Goal: Information Seeking & Learning: Check status

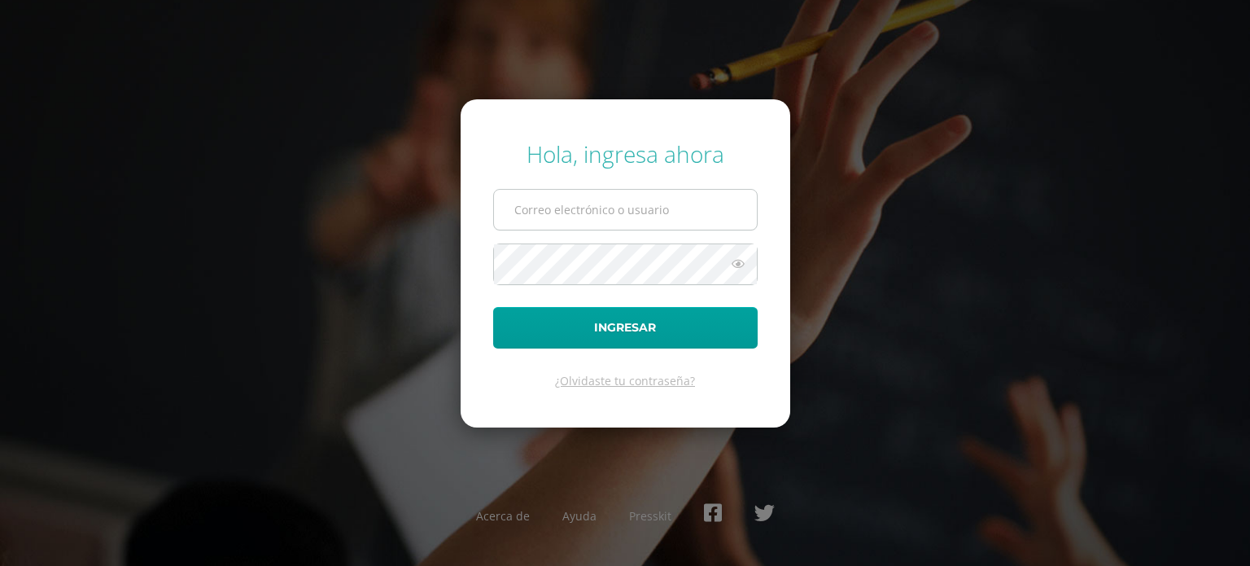
click at [553, 199] on input "text" at bounding box center [625, 210] width 263 height 40
click at [604, 206] on input "text" at bounding box center [625, 210] width 263 height 40
type input "d.mendez.3bdb@gmail.com"
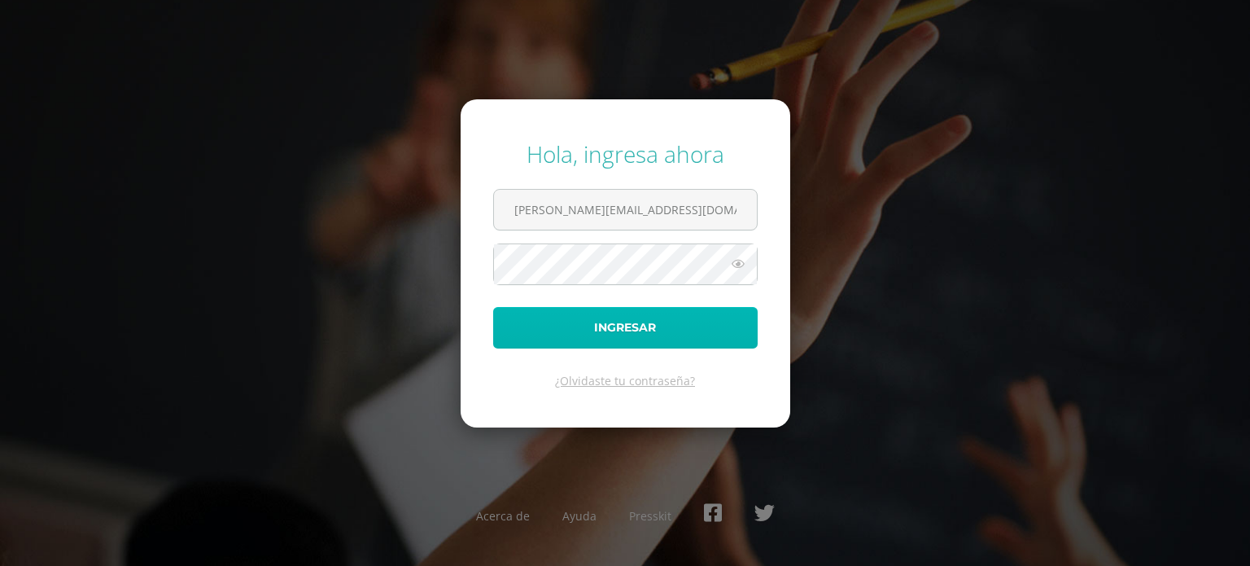
click at [622, 325] on button "Ingresar" at bounding box center [625, 327] width 264 height 41
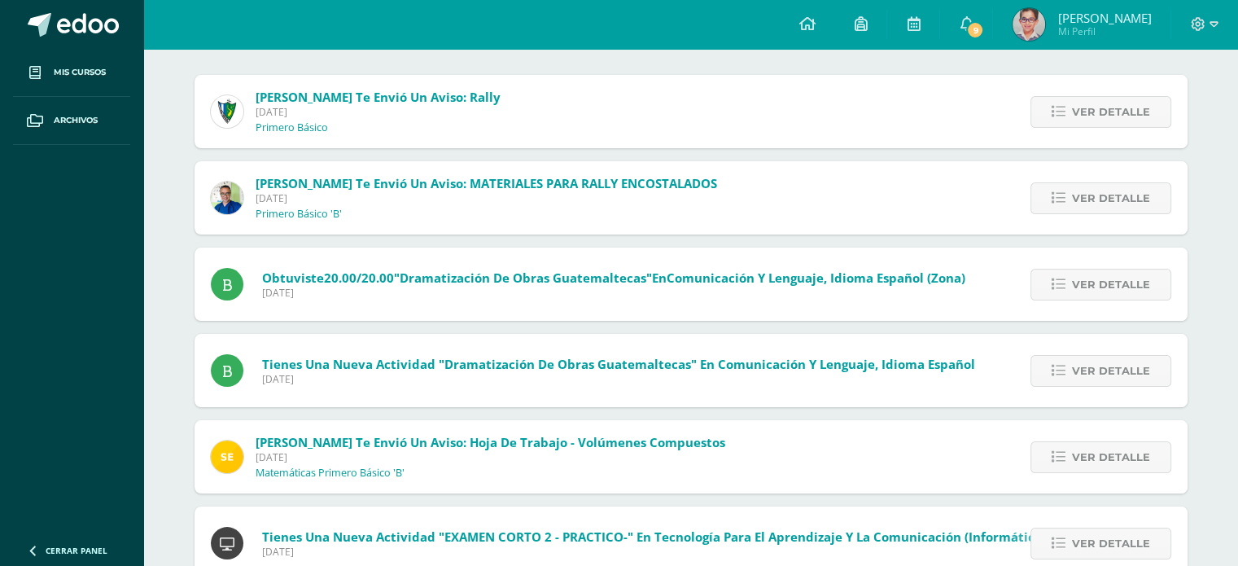
scroll to position [190, 0]
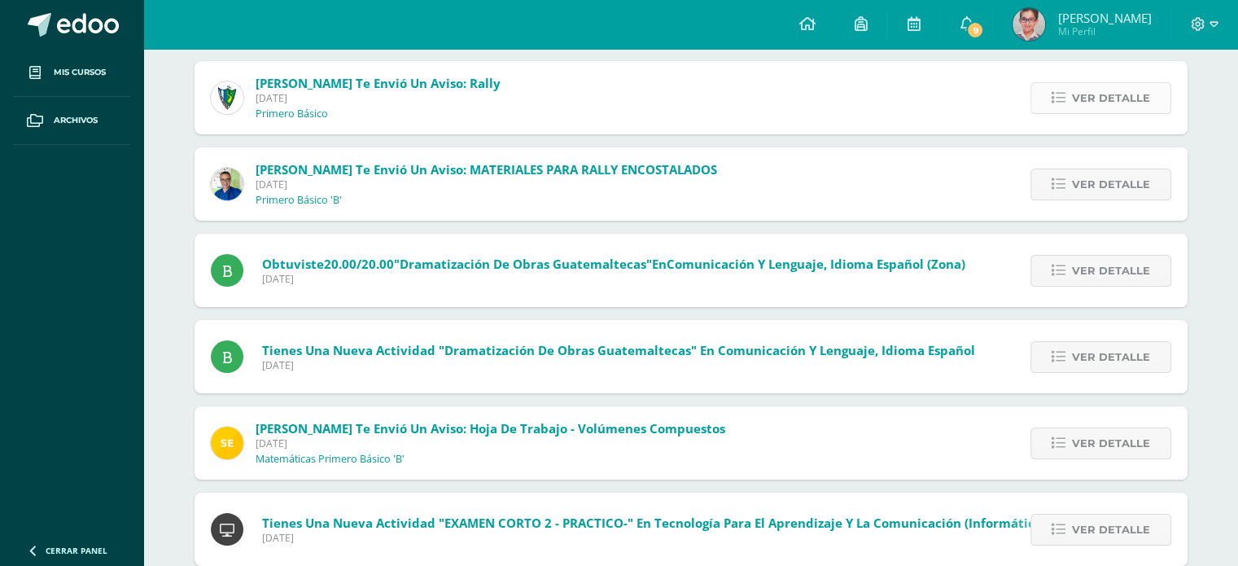
click at [1051, 91] on link "Ver detalle" at bounding box center [1100, 98] width 141 height 32
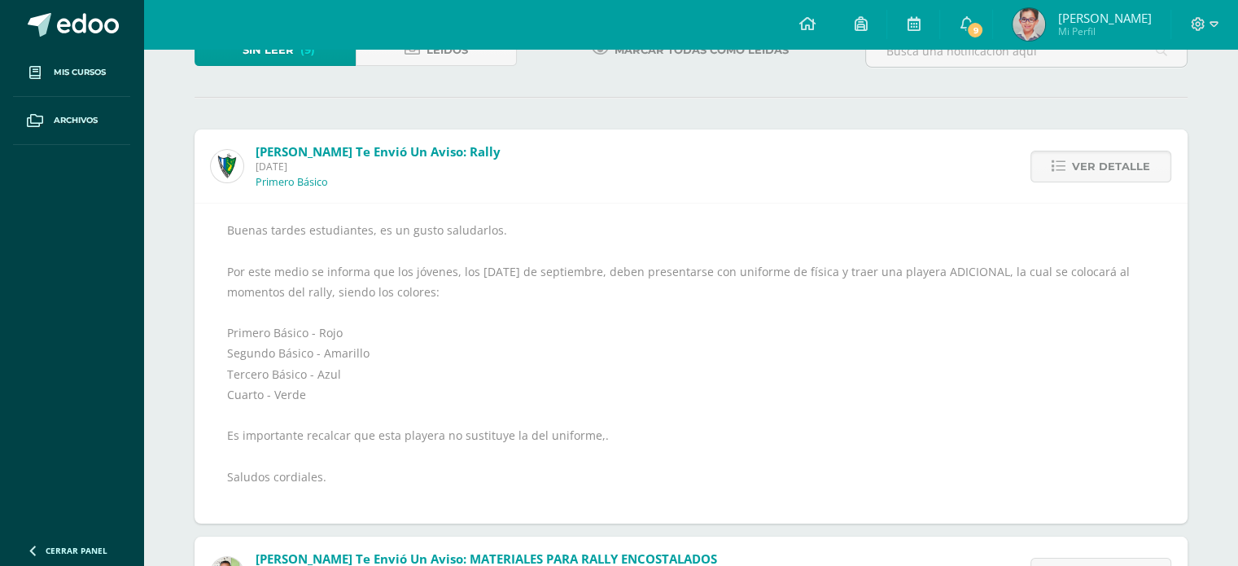
scroll to position [0, 0]
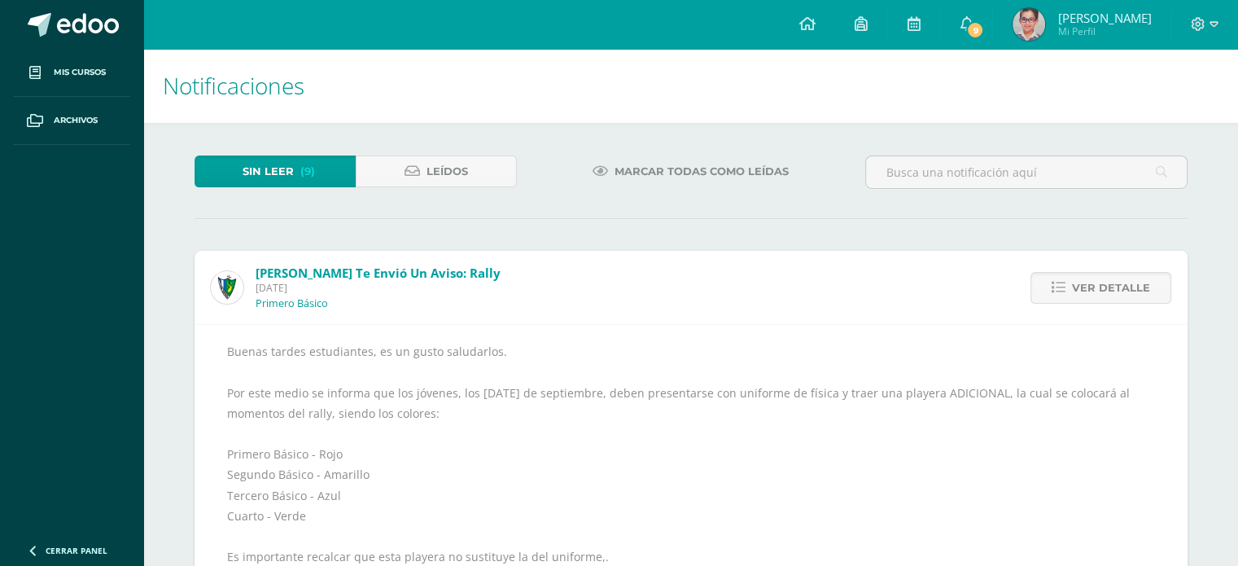
click at [1045, 20] on img at bounding box center [1028, 24] width 33 height 33
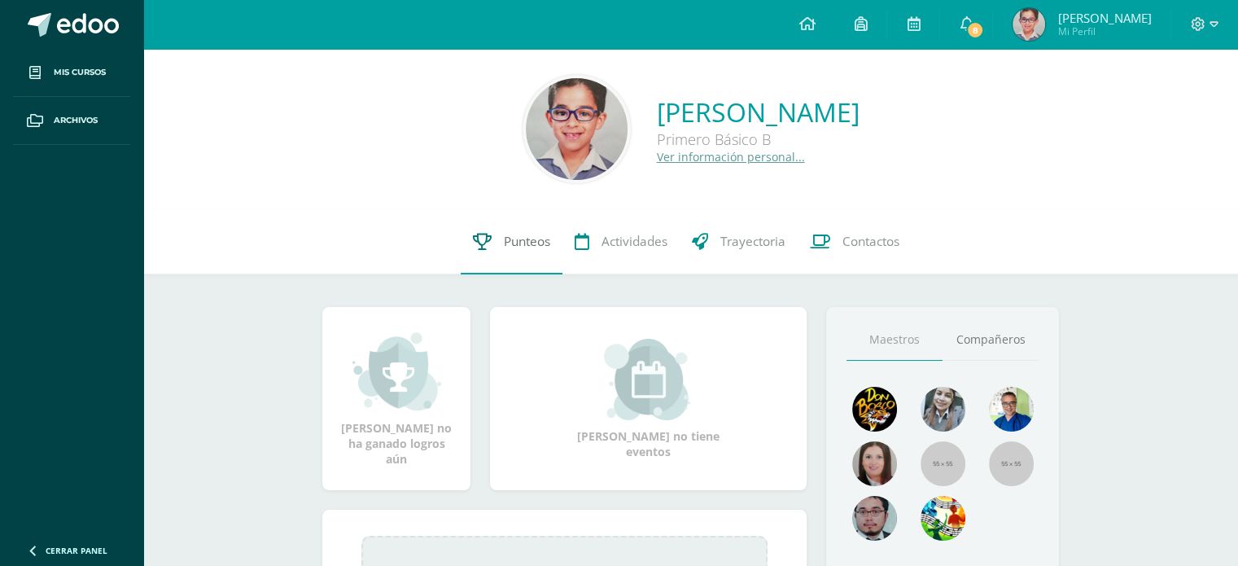
click at [522, 242] on span "Punteos" at bounding box center [527, 241] width 46 height 17
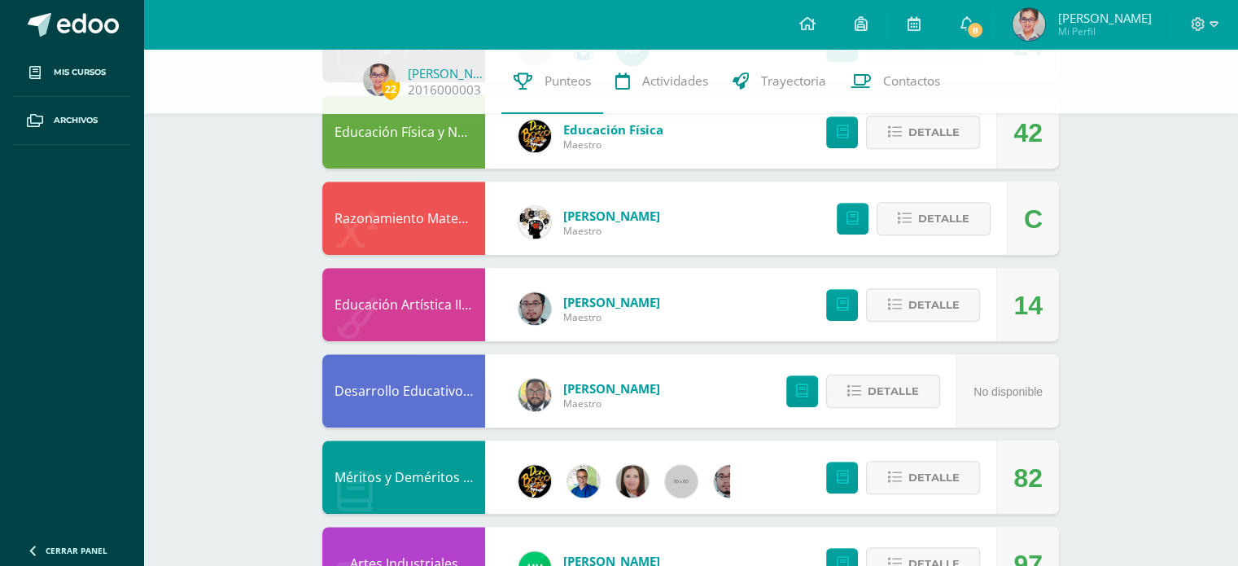
scroll to position [949, 0]
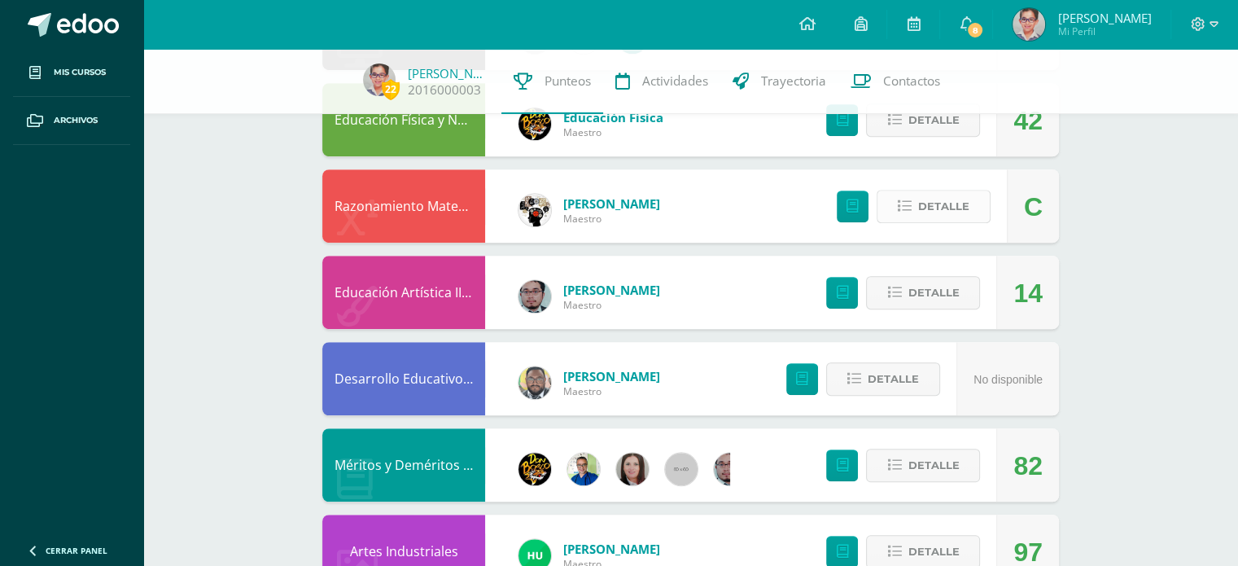
click at [911, 207] on icon at bounding box center [905, 206] width 14 height 14
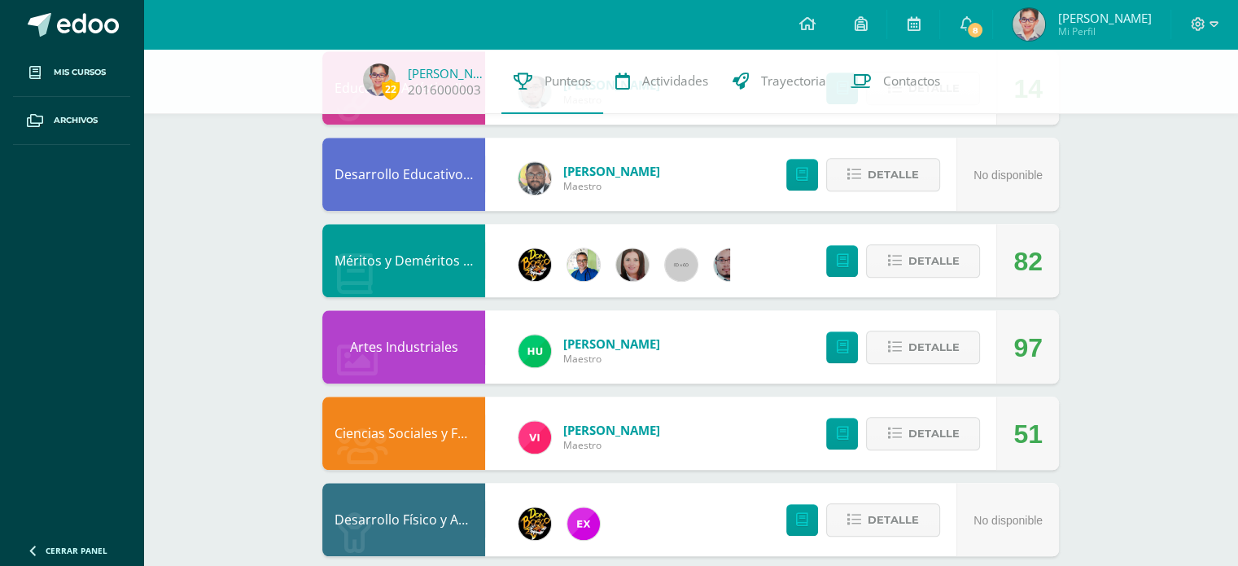
scroll to position [1588, 0]
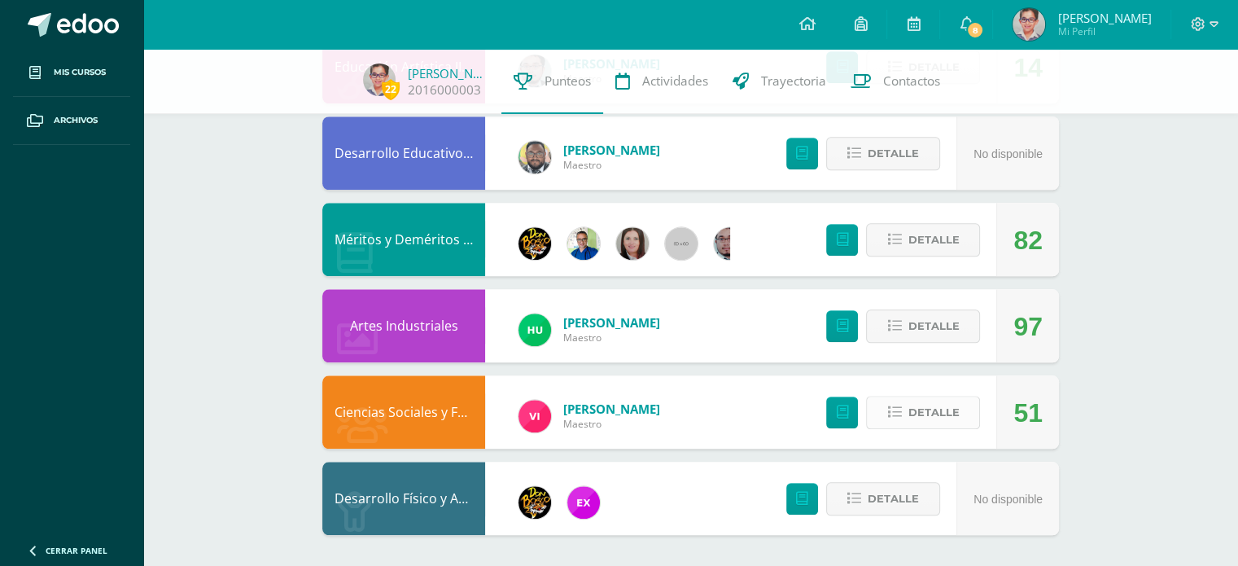
click at [928, 402] on span "Detalle" at bounding box center [932, 412] width 51 height 30
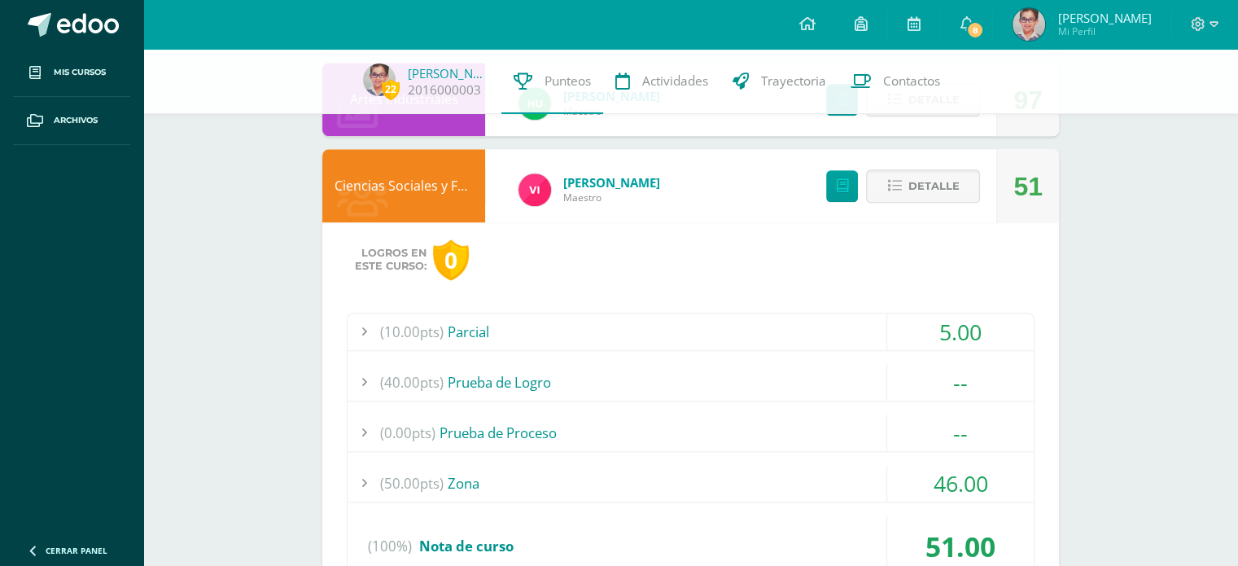
scroll to position [1968, 0]
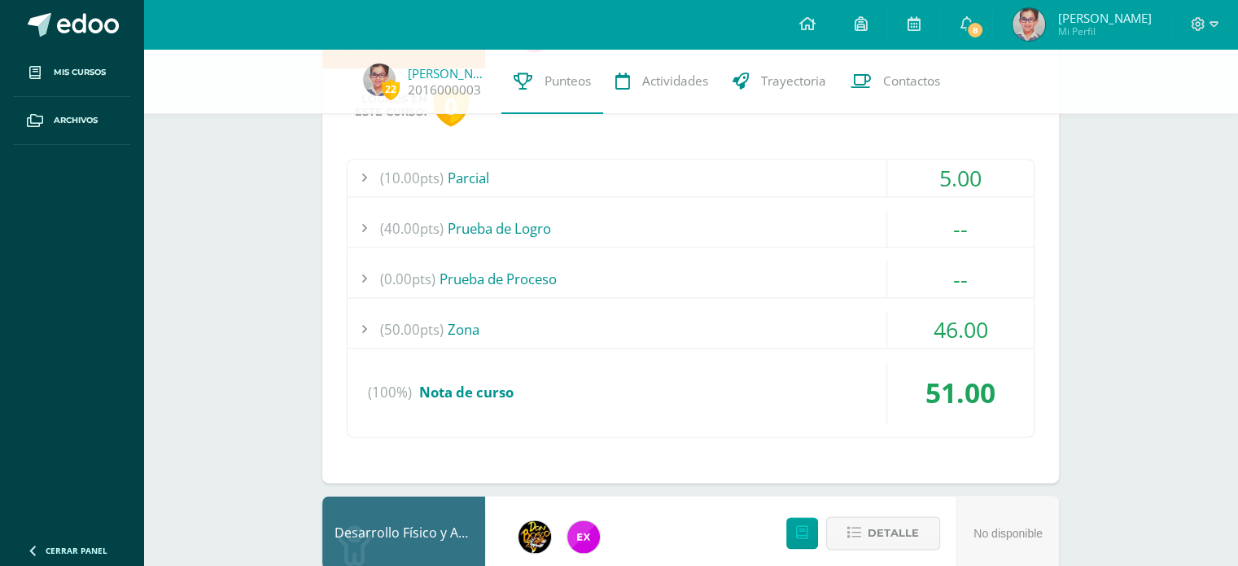
click at [957, 333] on span "46.00" at bounding box center [960, 329] width 55 height 30
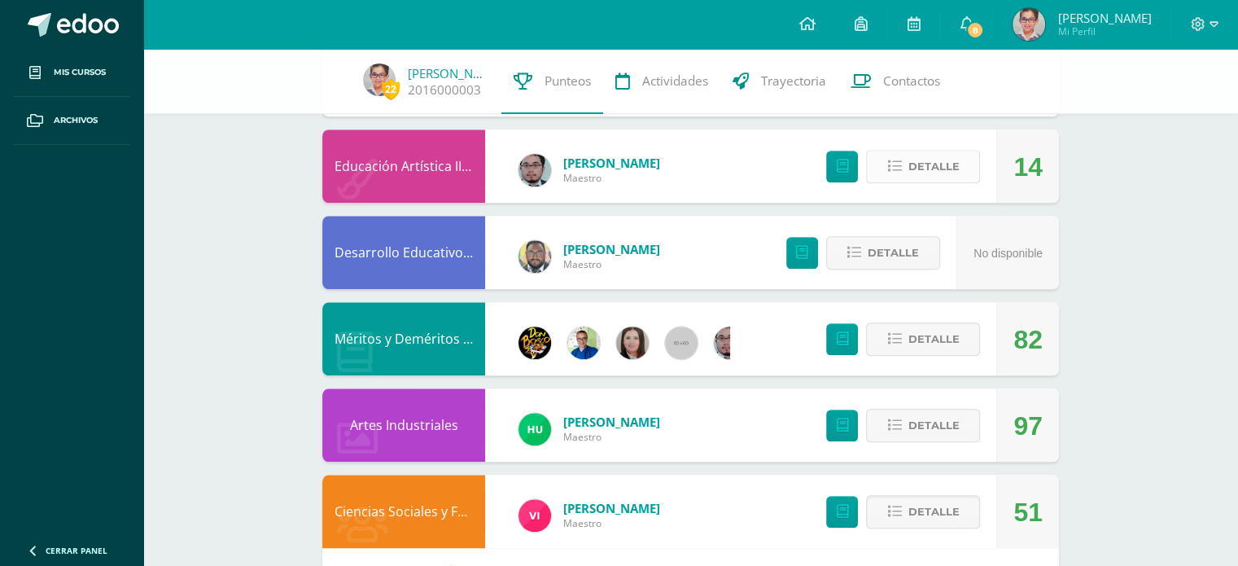
scroll to position [1509, 0]
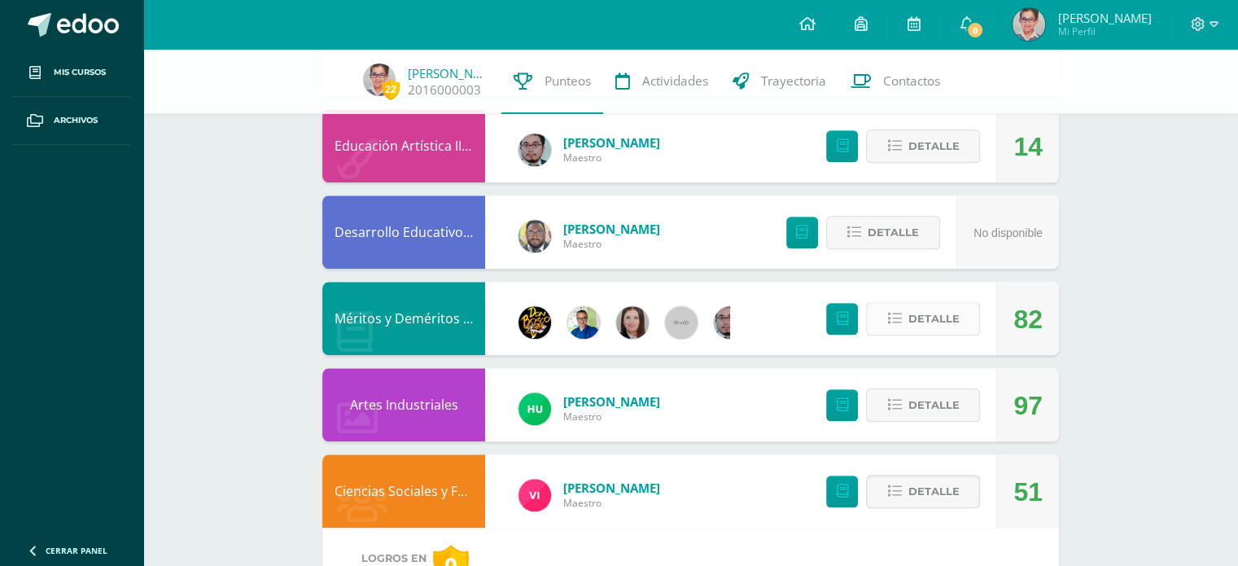
click at [950, 321] on span "Detalle" at bounding box center [932, 319] width 51 height 30
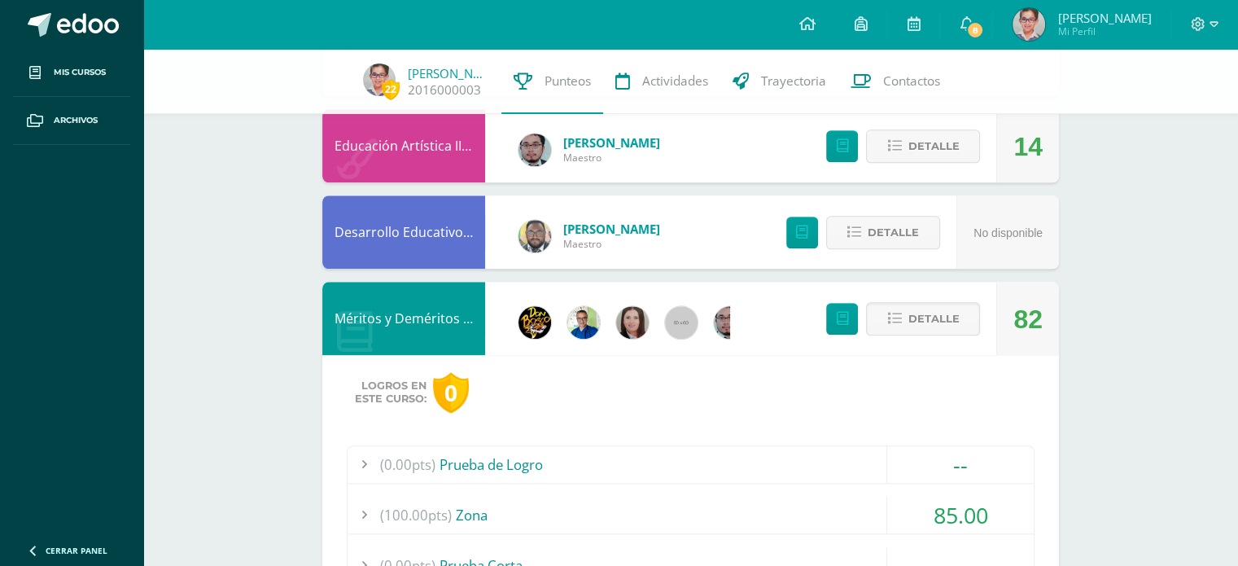
click at [363, 330] on icon at bounding box center [355, 331] width 36 height 41
click at [954, 313] on span "Detalle" at bounding box center [932, 319] width 51 height 30
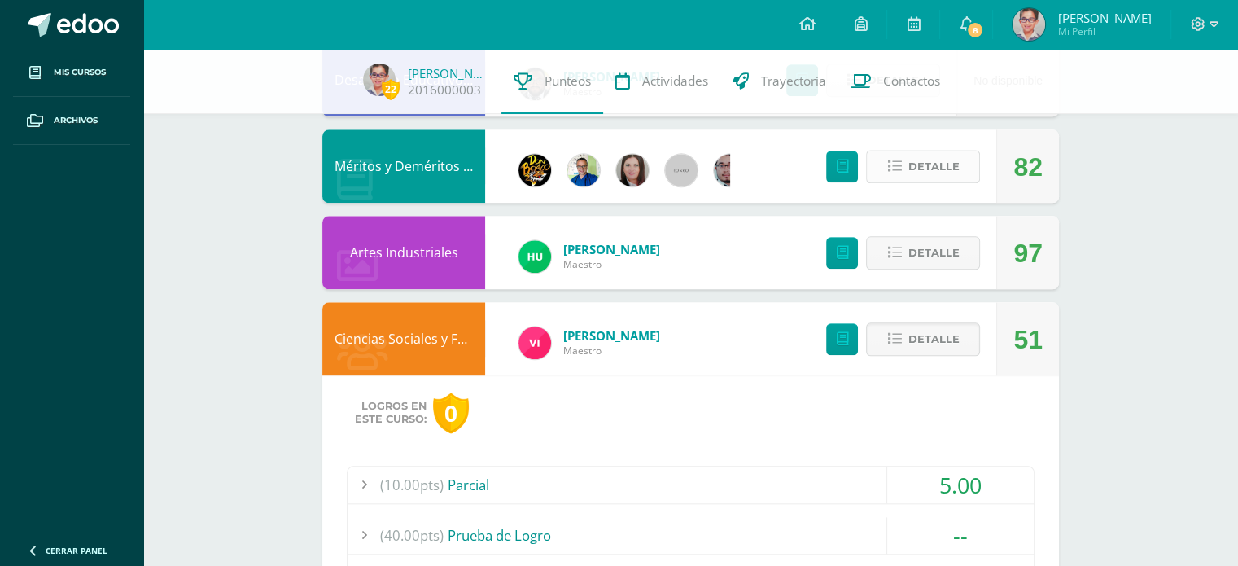
scroll to position [1699, 0]
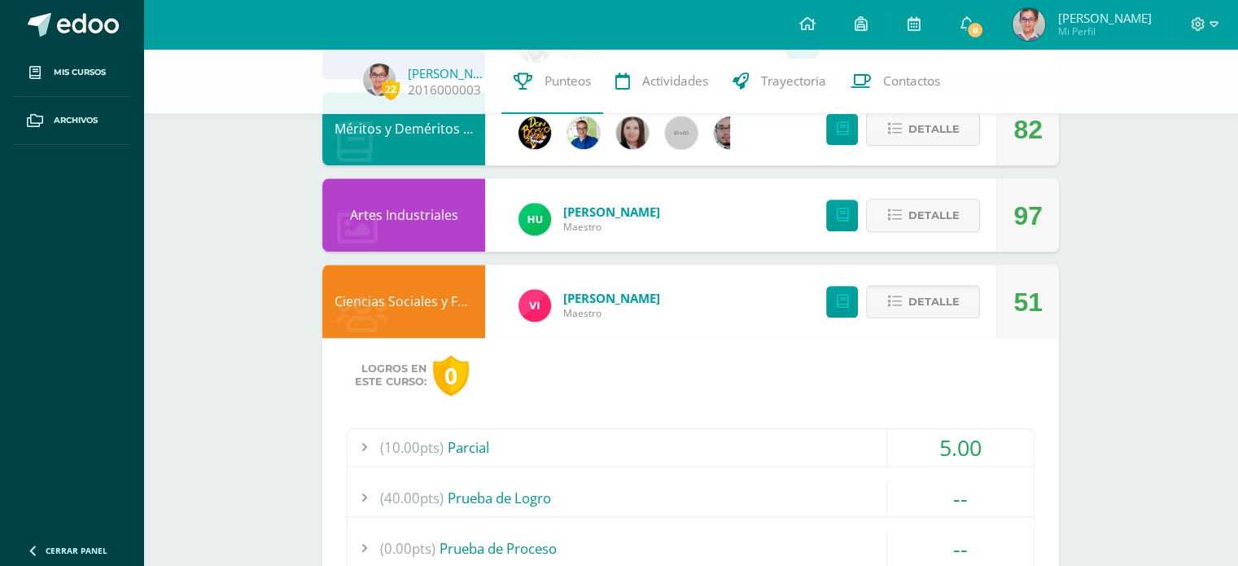
click at [941, 295] on span "Detalle" at bounding box center [932, 301] width 51 height 30
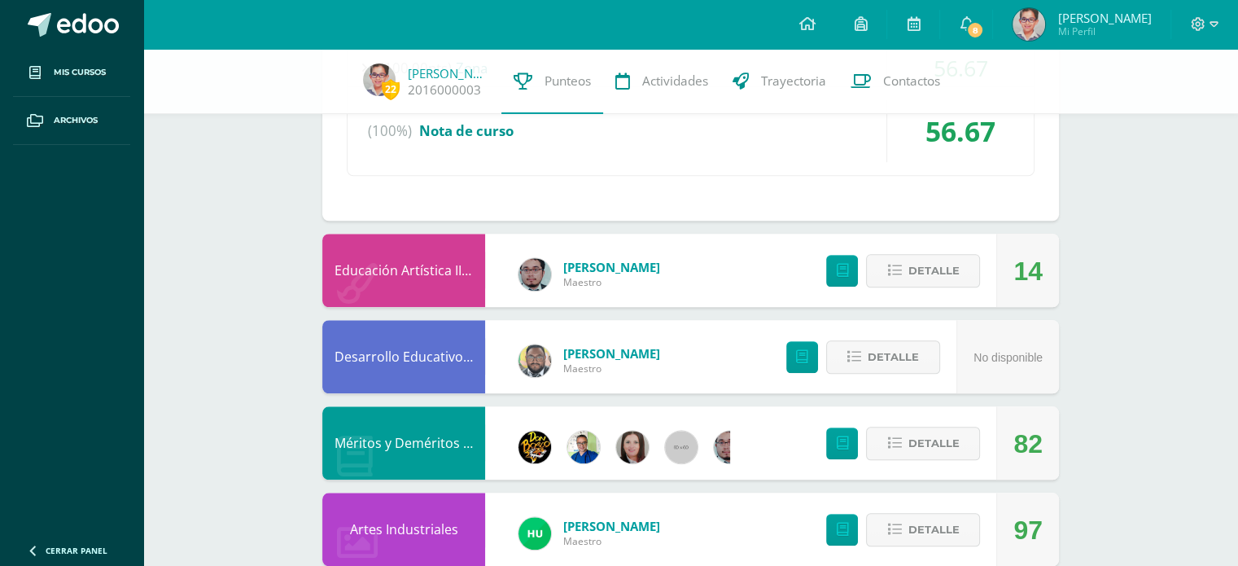
scroll to position [1399, 0]
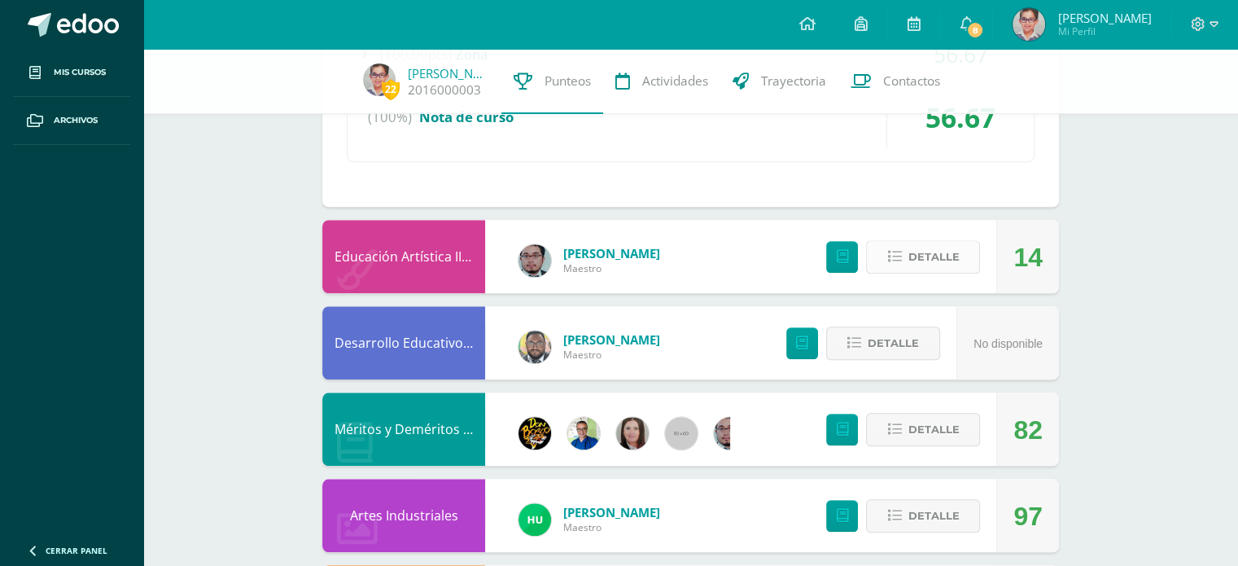
click at [942, 256] on span "Detalle" at bounding box center [932, 257] width 51 height 30
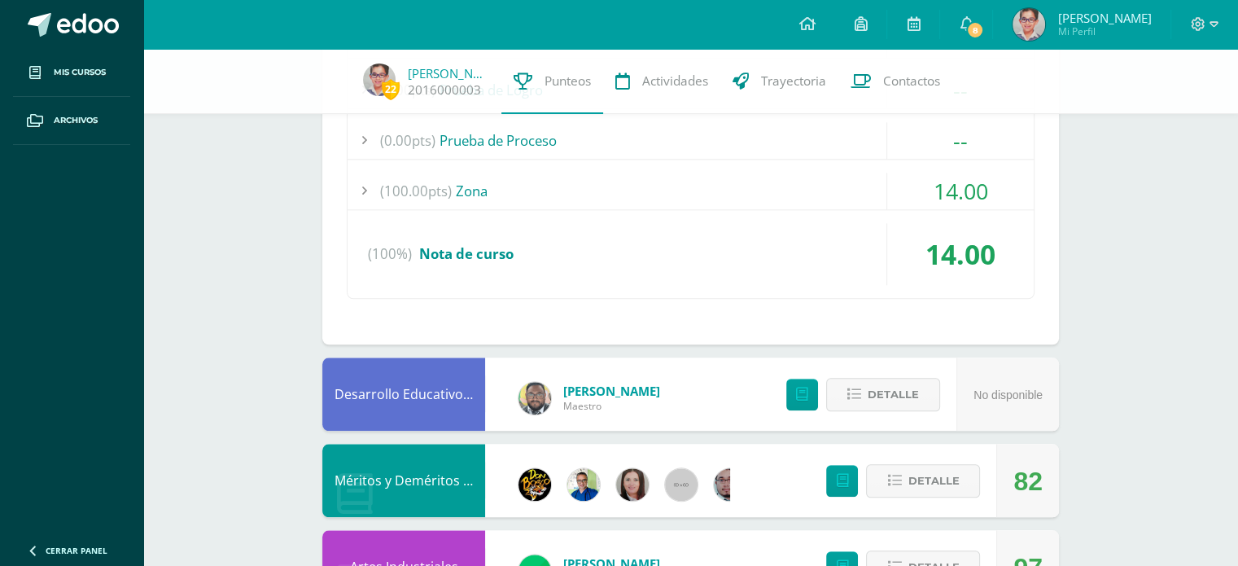
scroll to position [1779, 0]
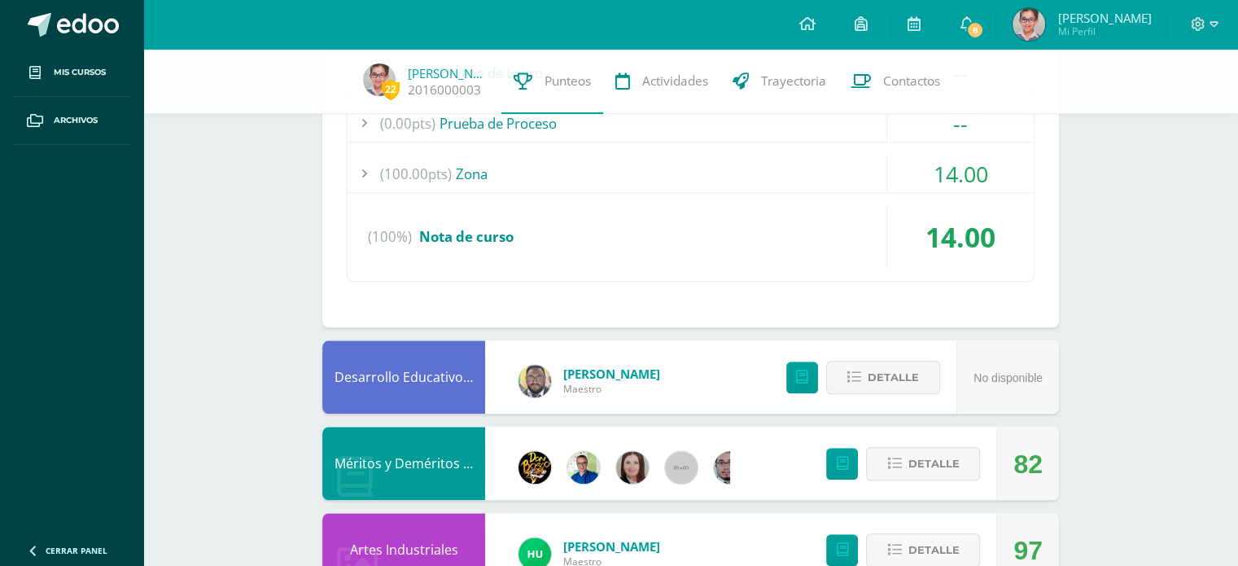
click at [480, 168] on div "(100.00pts) Zona" at bounding box center [690, 173] width 686 height 37
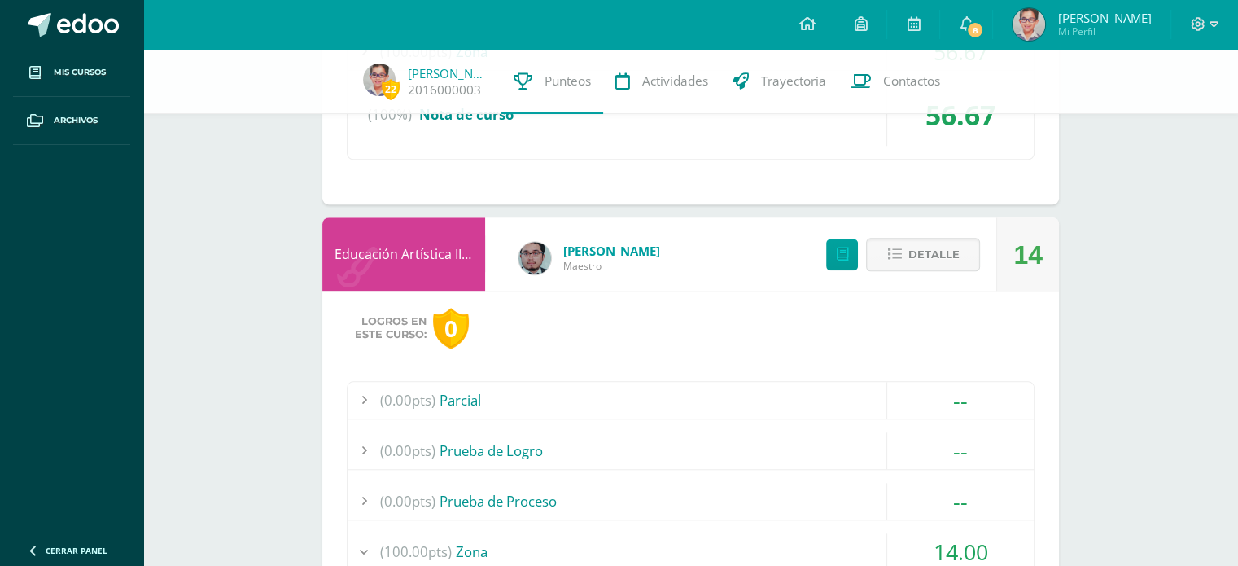
scroll to position [1399, 0]
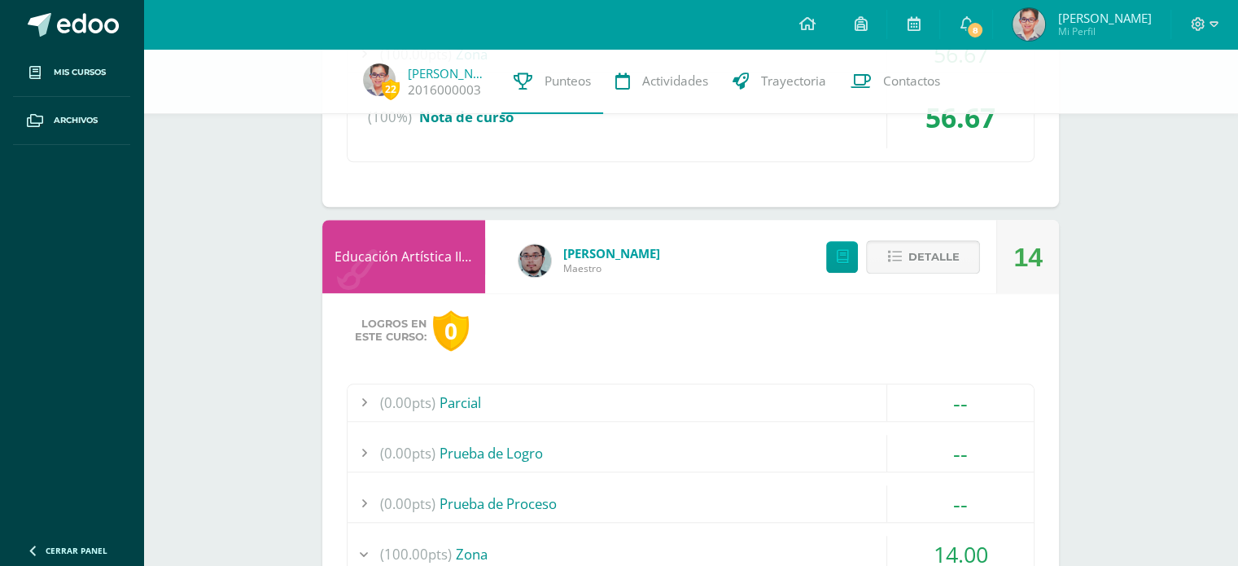
click at [904, 252] on button "Detalle" at bounding box center [923, 256] width 114 height 33
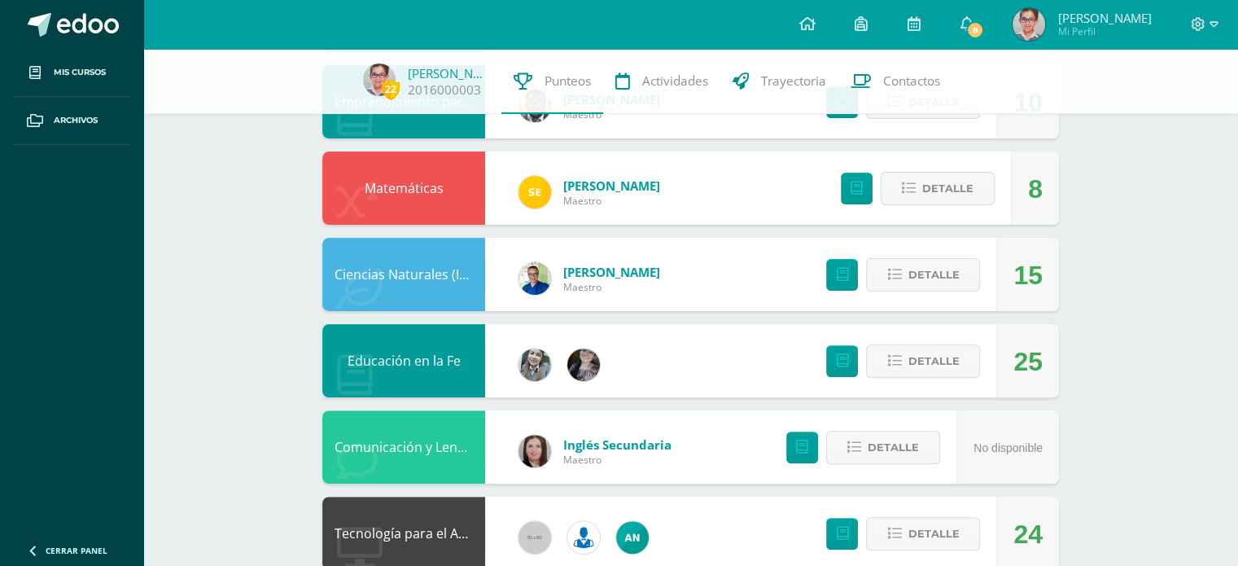
scroll to position [0, 0]
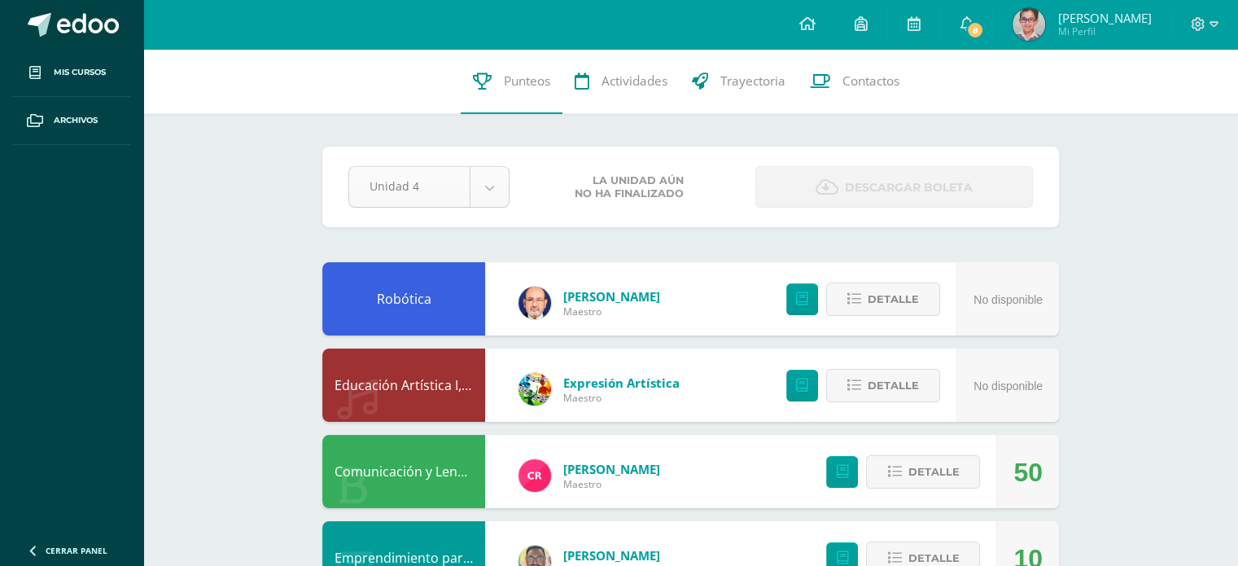
click at [1217, 18] on icon at bounding box center [1213, 24] width 9 height 15
click at [1127, 111] on span "Cerrar sesión" at bounding box center [1161, 110] width 73 height 15
